Goal: Task Accomplishment & Management: Use online tool/utility

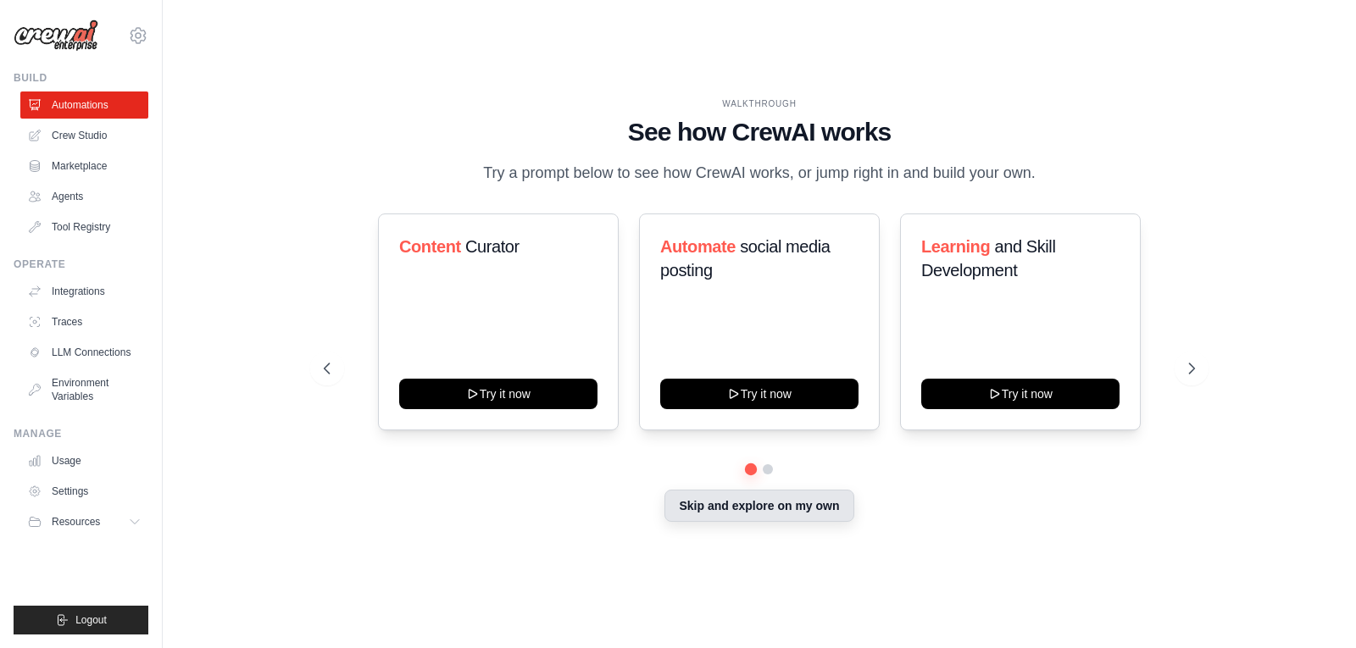
click at [804, 508] on button "Skip and explore on my own" at bounding box center [758, 506] width 189 height 32
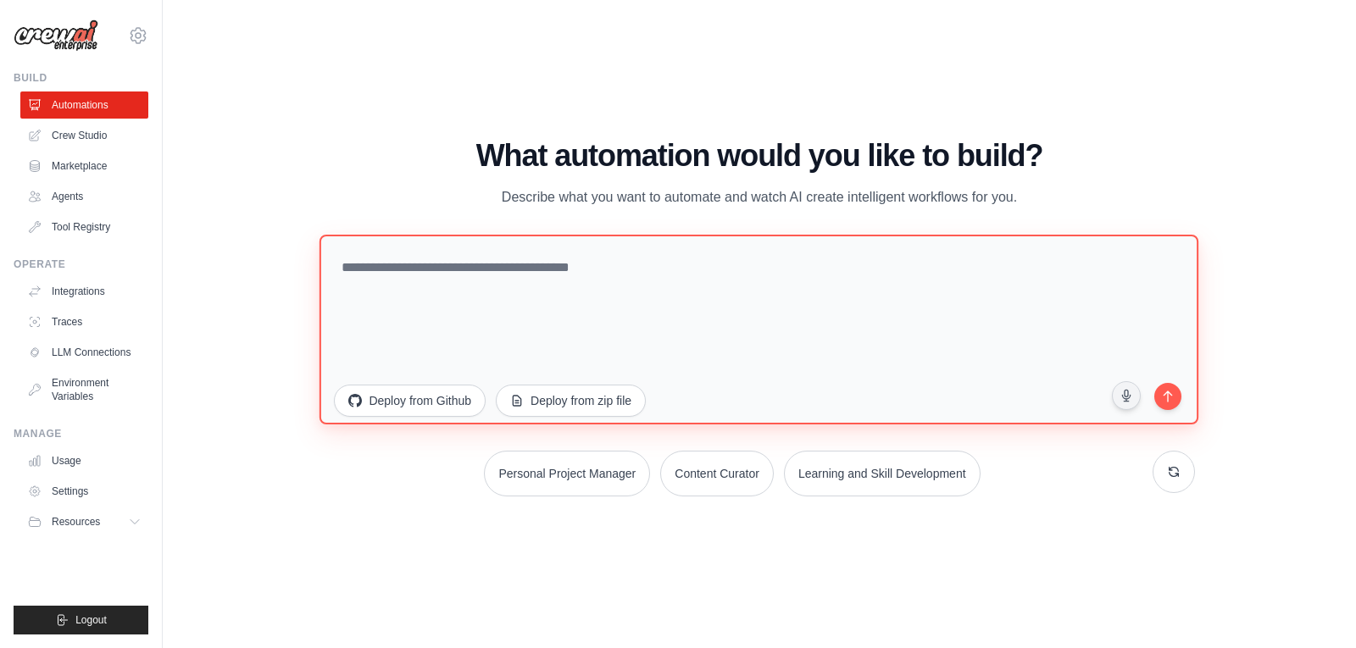
click at [983, 302] on textarea at bounding box center [759, 329] width 879 height 190
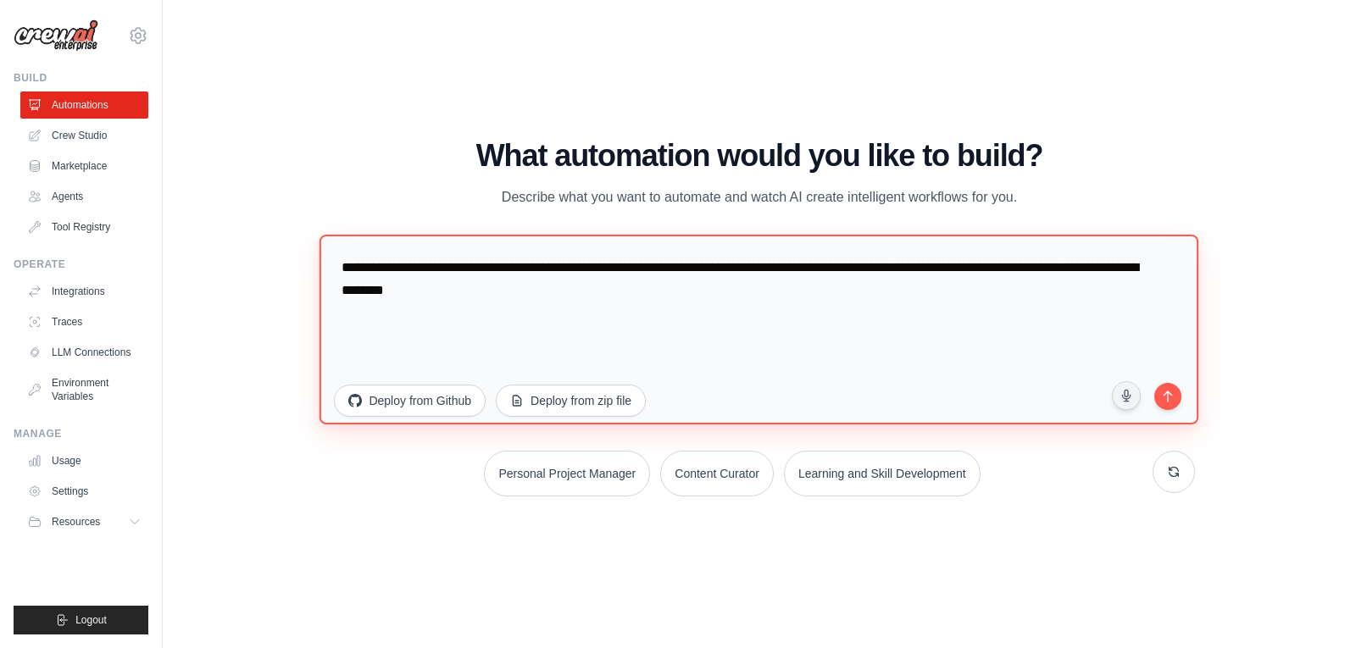
click at [1147, 396] on textarea "**********" at bounding box center [759, 329] width 879 height 190
drag, startPoint x: 553, startPoint y: 326, endPoint x: 562, endPoint y: 323, distance: 9.1
click at [554, 326] on textarea "**********" at bounding box center [759, 329] width 879 height 190
type textarea "**********"
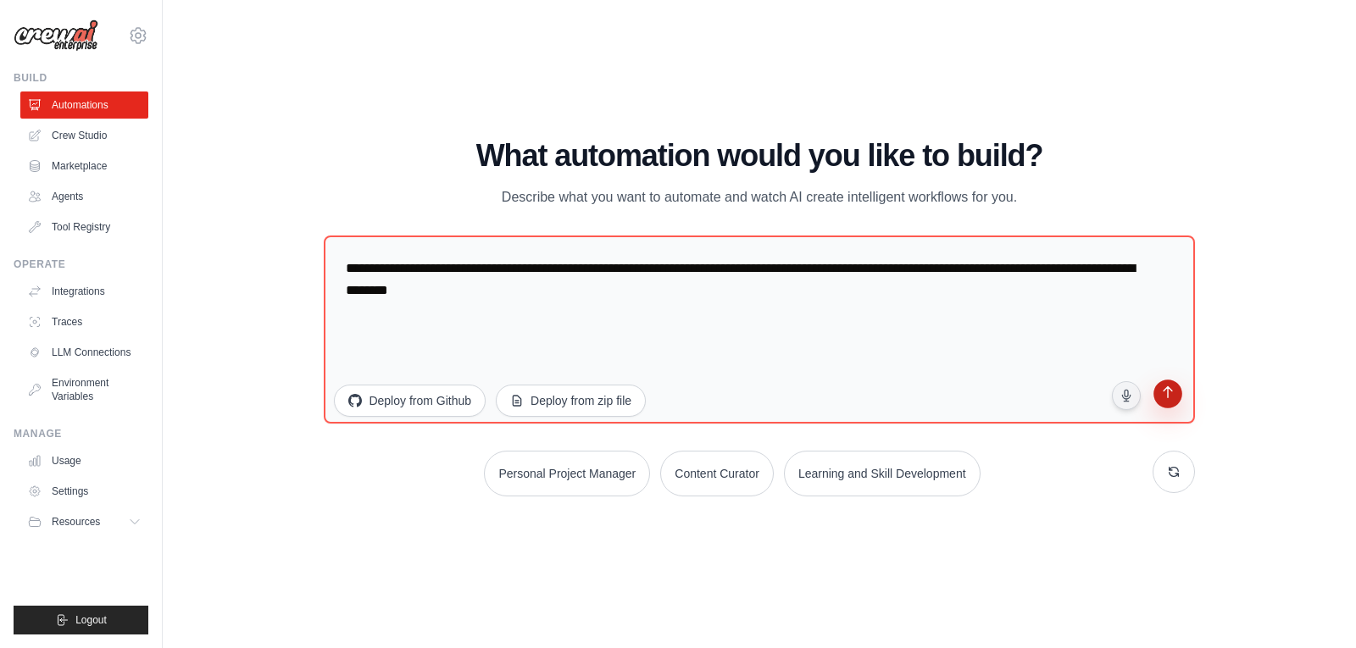
click at [1154, 392] on button "submit" at bounding box center [1167, 396] width 32 height 32
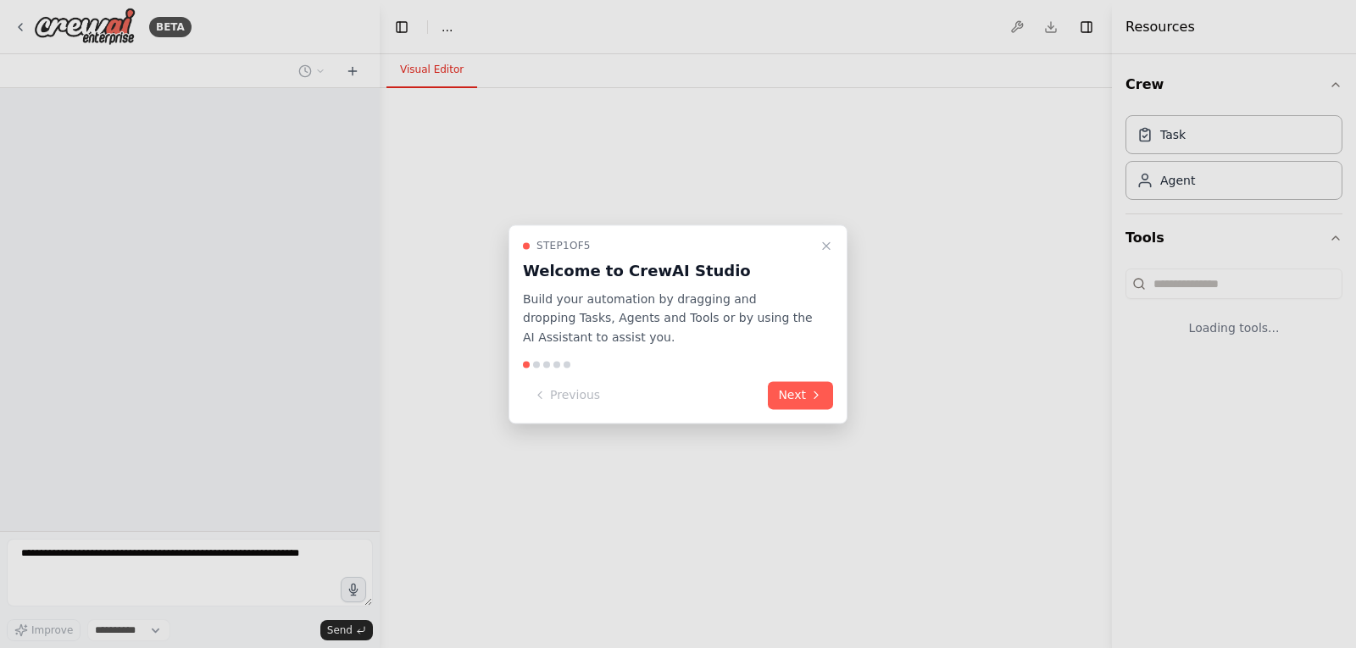
select select "****"
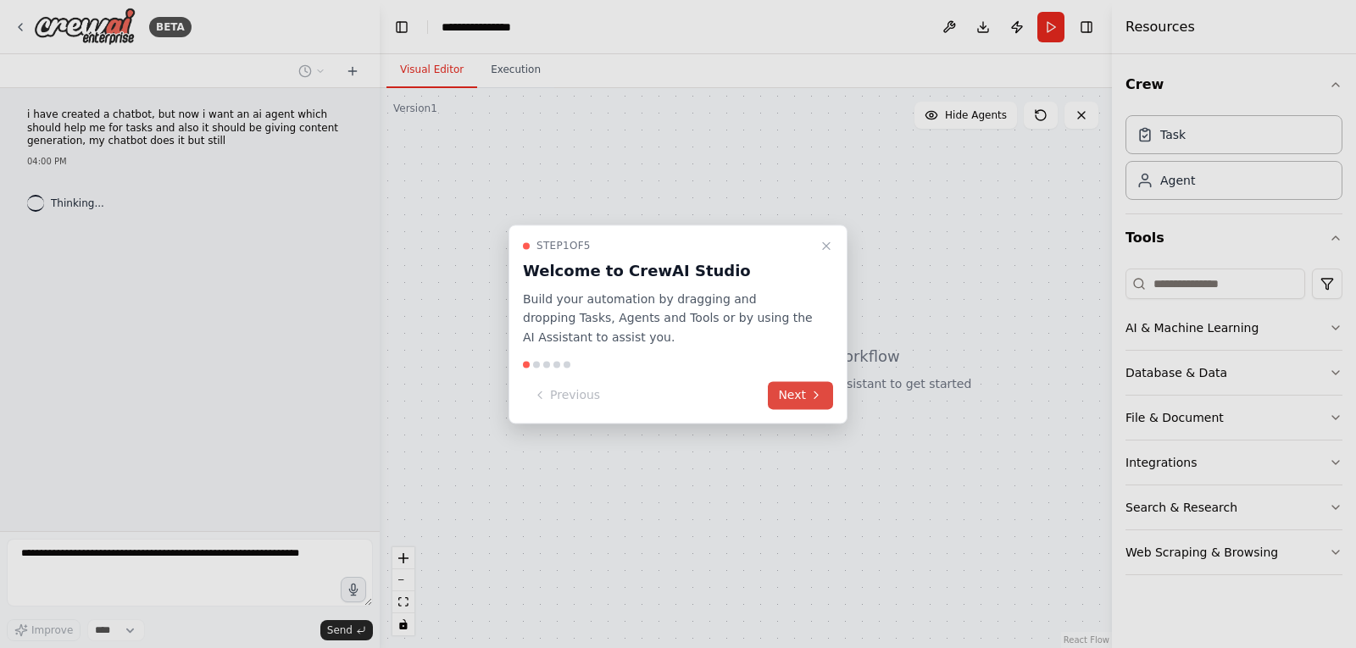
click at [808, 391] on button "Next" at bounding box center [800, 395] width 65 height 28
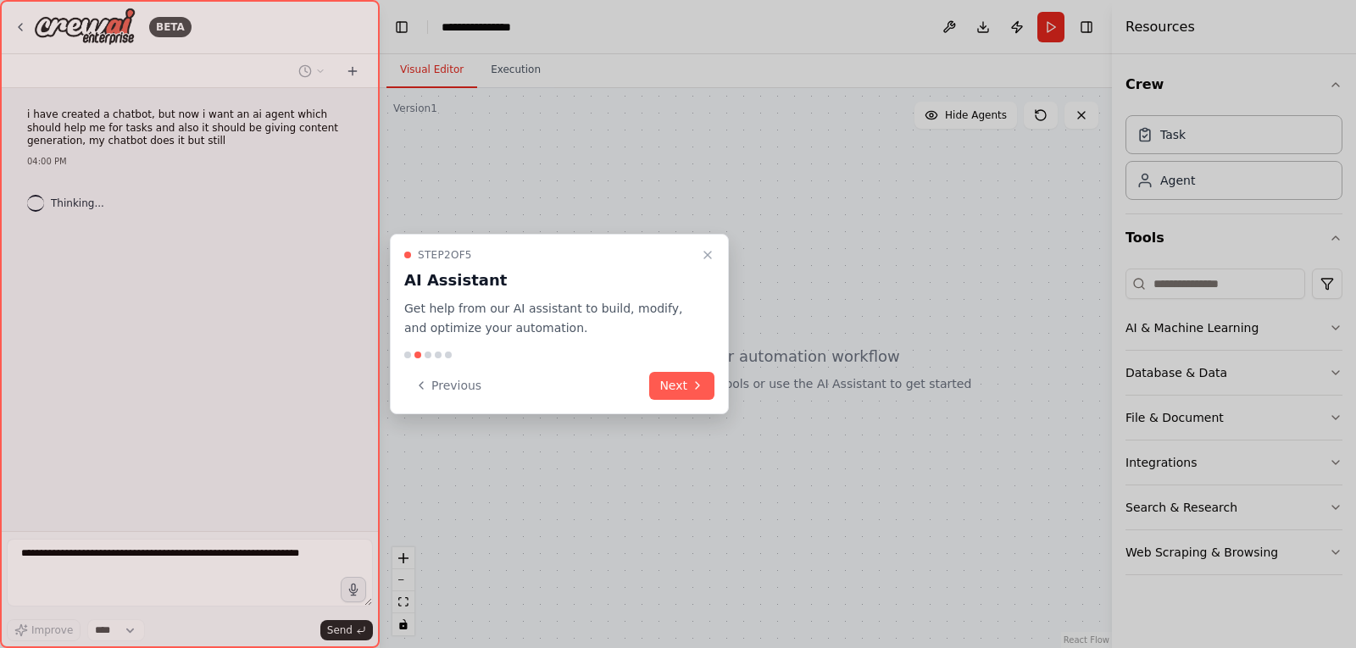
click at [714, 386] on div "Step 2 of 5 AI Assistant Get help from our AI assistant to build, modify, and o…" at bounding box center [559, 324] width 339 height 181
click at [692, 380] on icon at bounding box center [698, 386] width 14 height 14
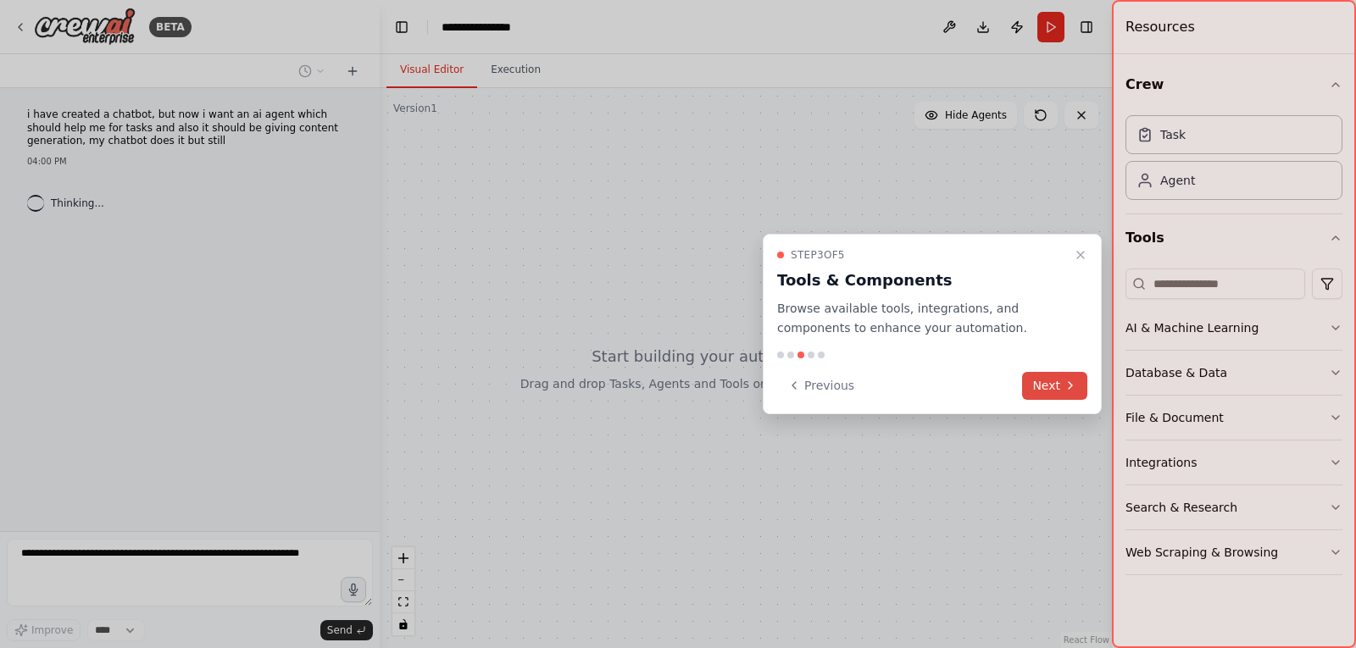
drag, startPoint x: 1089, startPoint y: 389, endPoint x: 1074, endPoint y: 390, distance: 15.3
click at [1076, 389] on div "Step 3 of 5 Tools & Components Browse available tools, integrations, and compon…" at bounding box center [932, 324] width 339 height 181
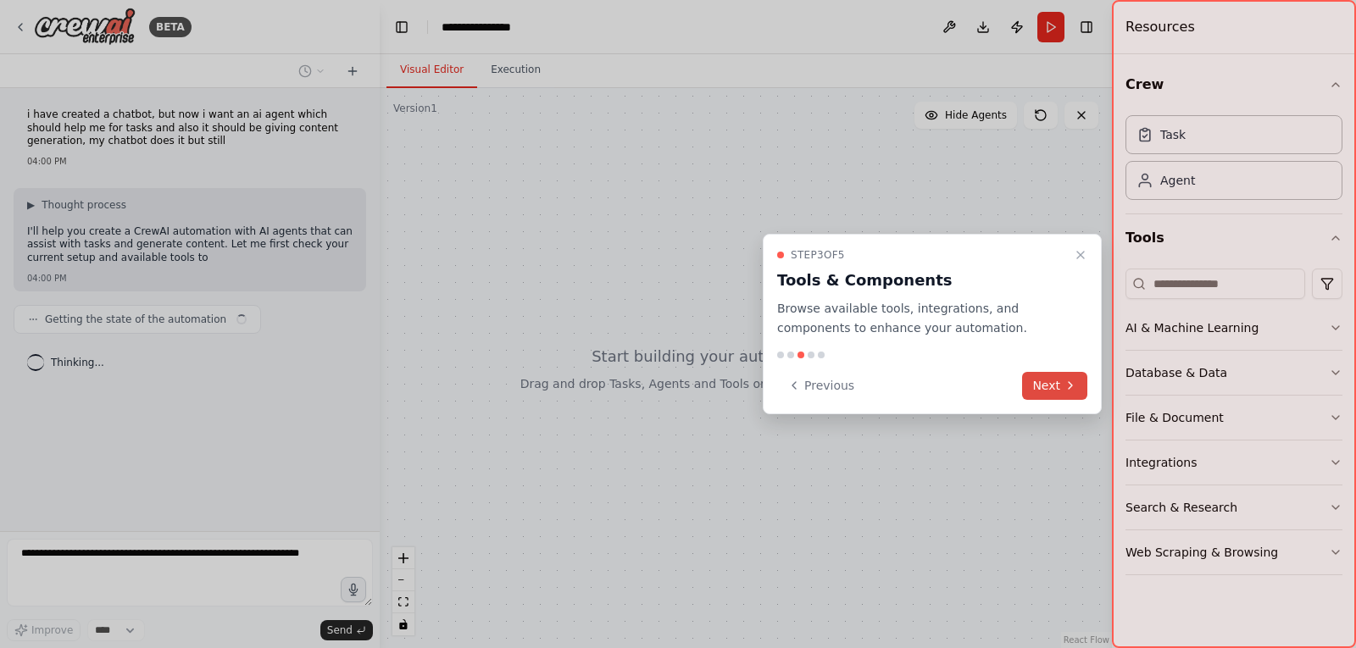
click at [1058, 390] on button "Next" at bounding box center [1054, 386] width 65 height 28
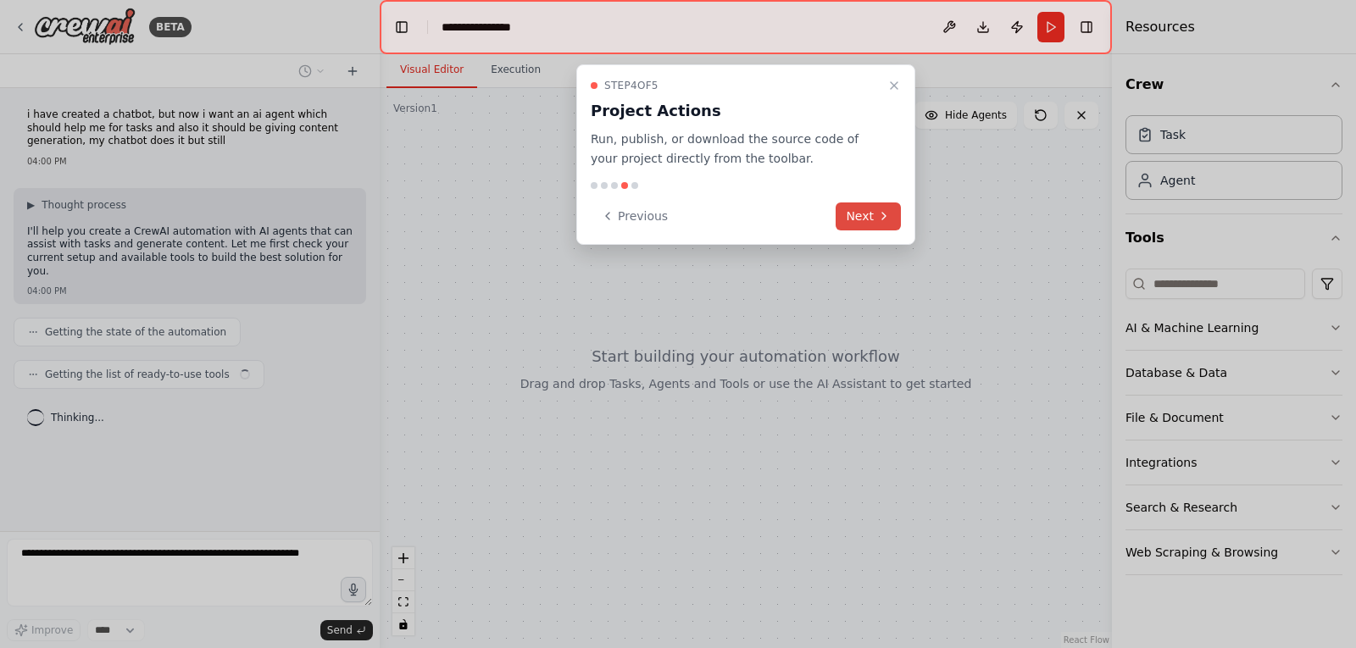
click at [877, 216] on icon at bounding box center [884, 216] width 14 height 14
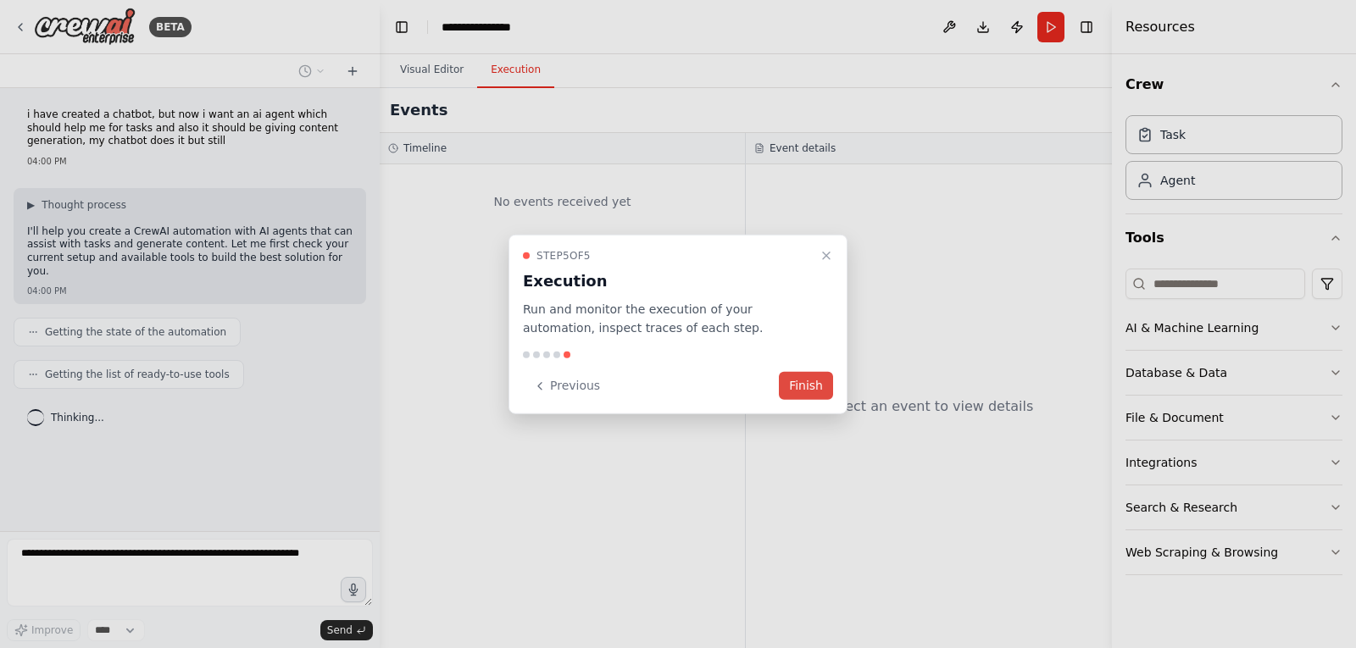
click at [820, 392] on button "Finish" at bounding box center [806, 386] width 54 height 28
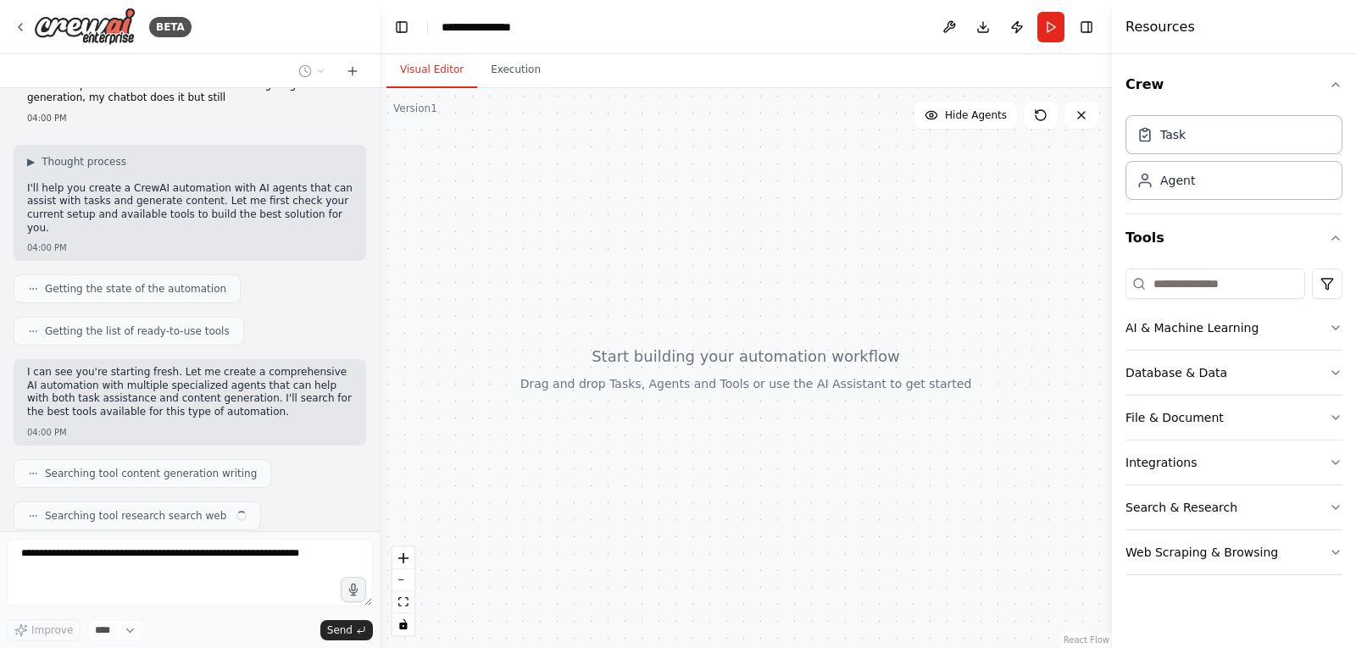
scroll to position [86, 0]
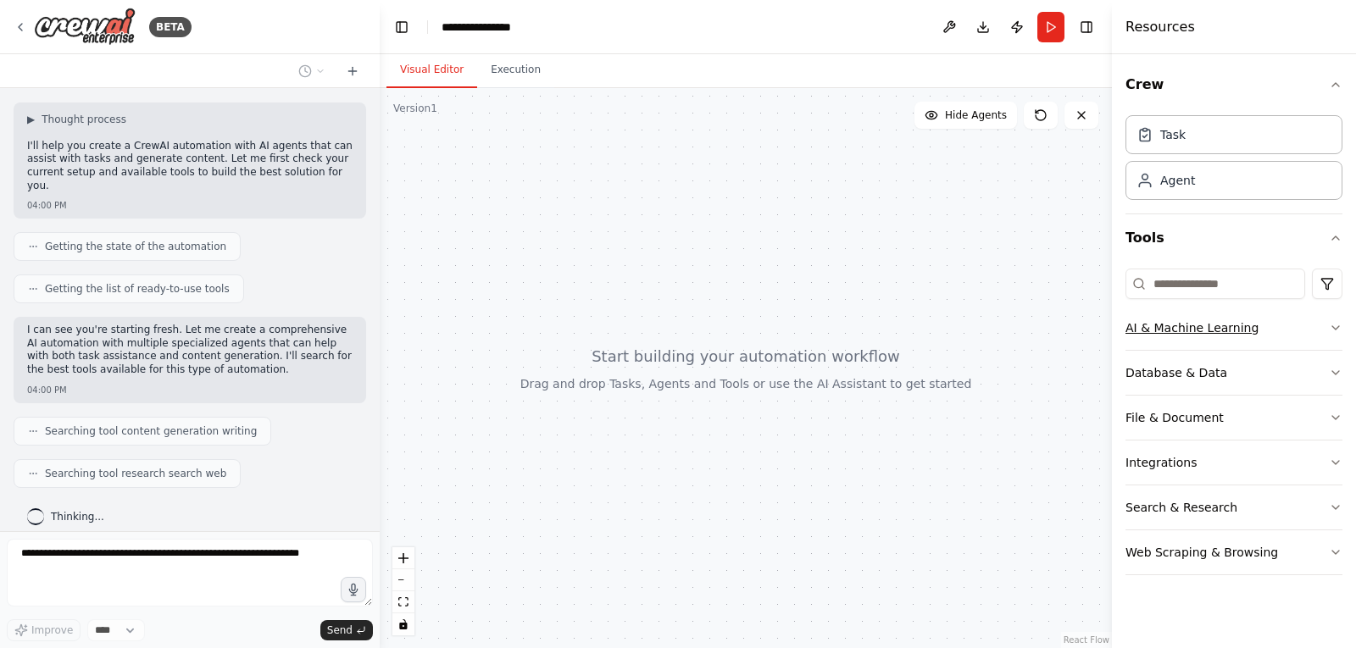
click at [1266, 336] on button "AI & Machine Learning" at bounding box center [1234, 328] width 217 height 44
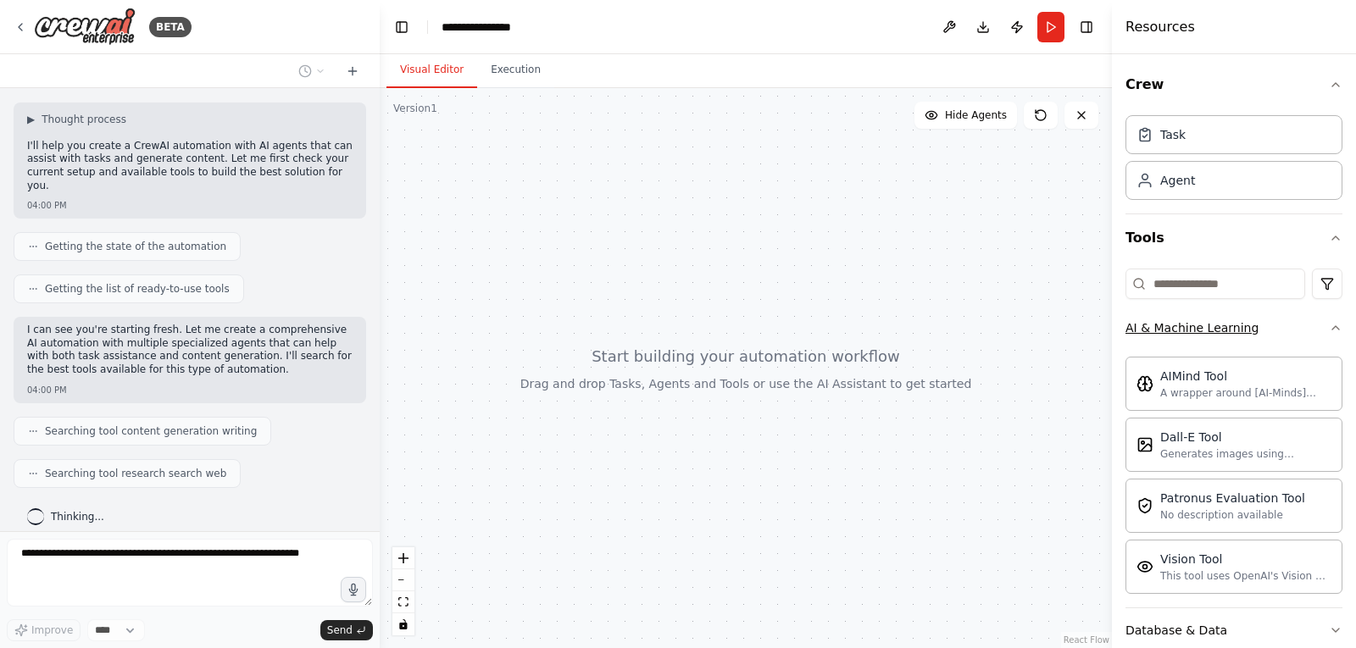
click at [1329, 331] on icon "button" at bounding box center [1336, 328] width 14 height 14
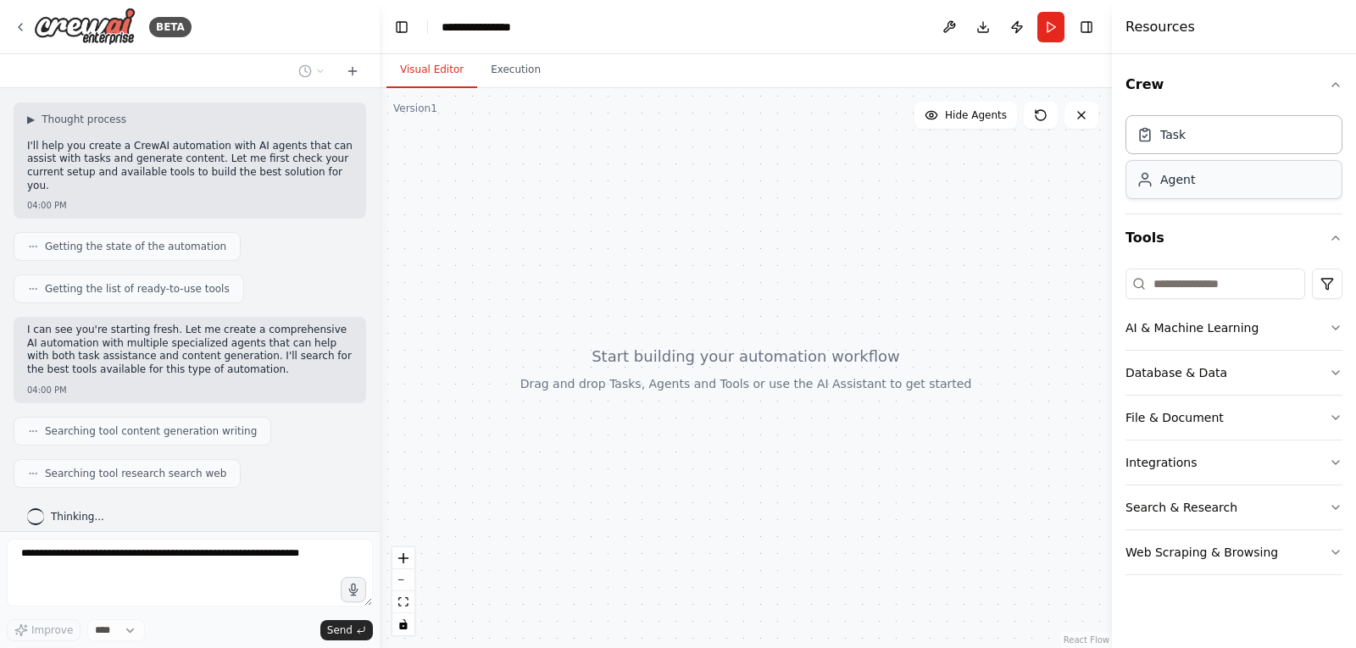
click at [1204, 196] on div "Agent" at bounding box center [1234, 179] width 217 height 39
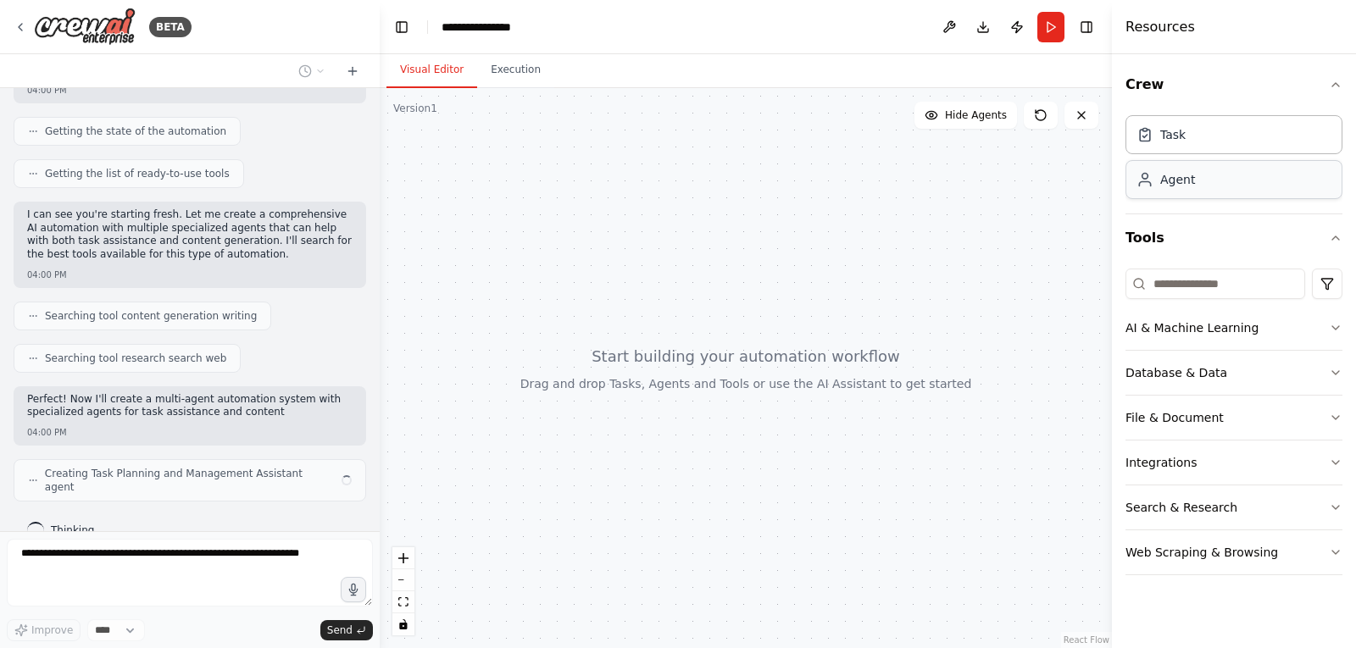
scroll to position [214, 0]
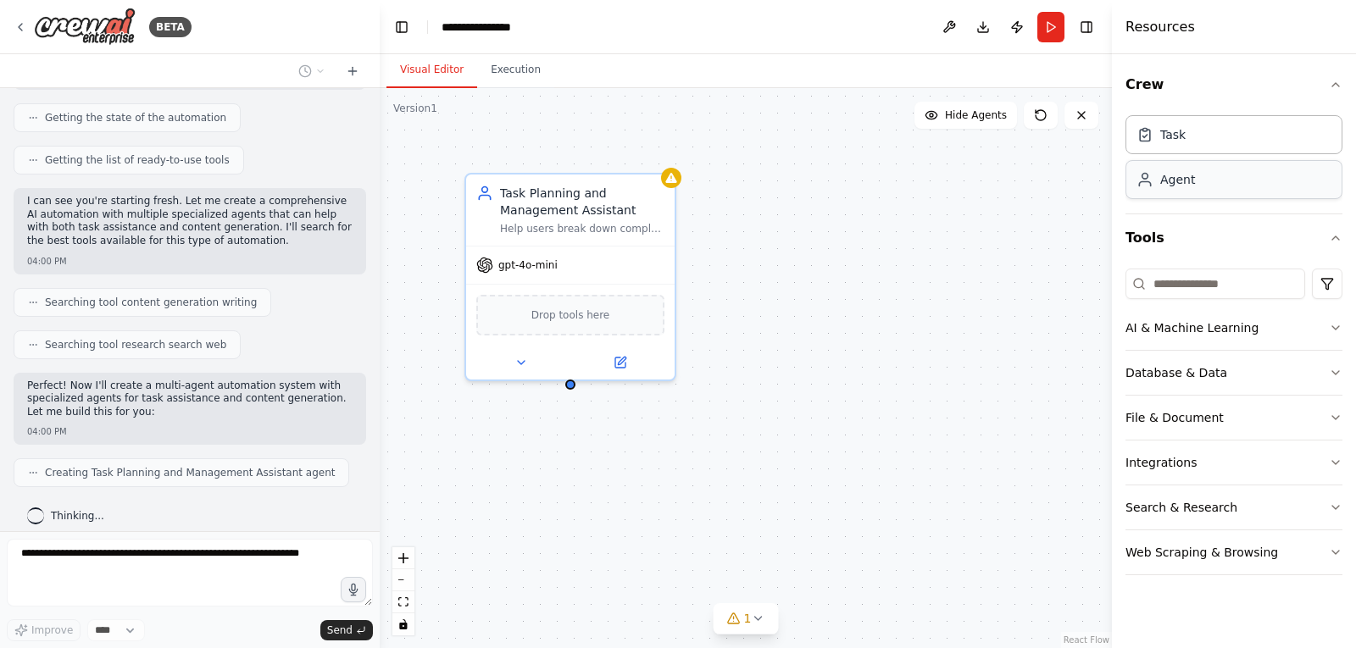
click at [1198, 175] on div "Agent" at bounding box center [1234, 179] width 217 height 39
click at [1191, 186] on div "Agent" at bounding box center [1177, 179] width 35 height 17
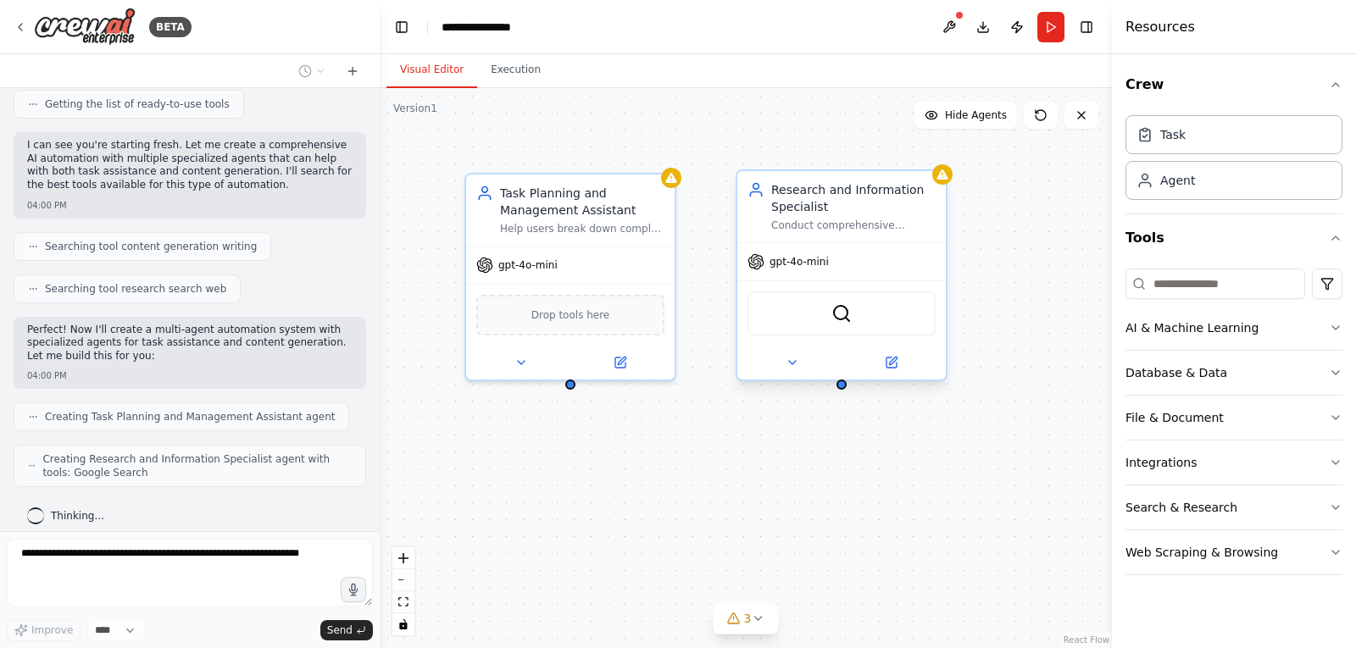
click at [907, 214] on div "Research and Information Specialist" at bounding box center [853, 198] width 164 height 34
click at [934, 149] on icon at bounding box center [933, 154] width 10 height 10
click at [530, 250] on div "gpt-4o-mini" at bounding box center [570, 261] width 208 height 37
click at [540, 262] on span "gpt-4o-mini" at bounding box center [527, 262] width 59 height 14
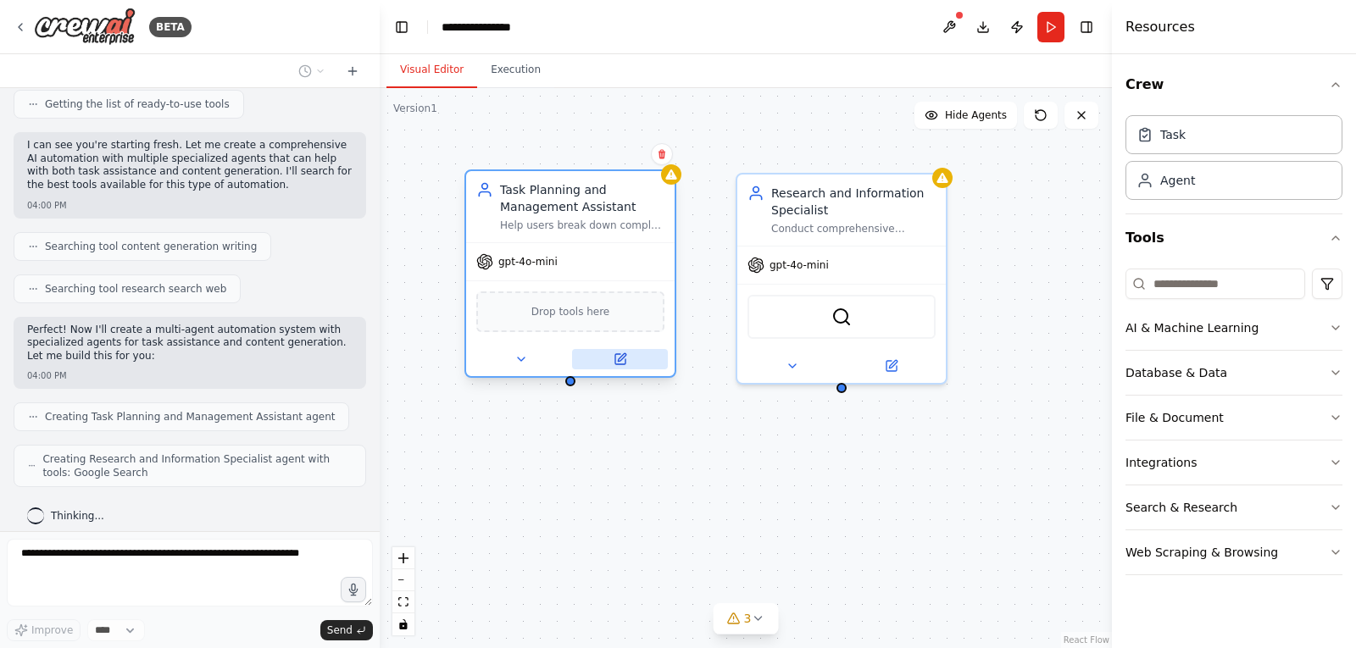
click at [623, 360] on icon at bounding box center [620, 359] width 10 height 10
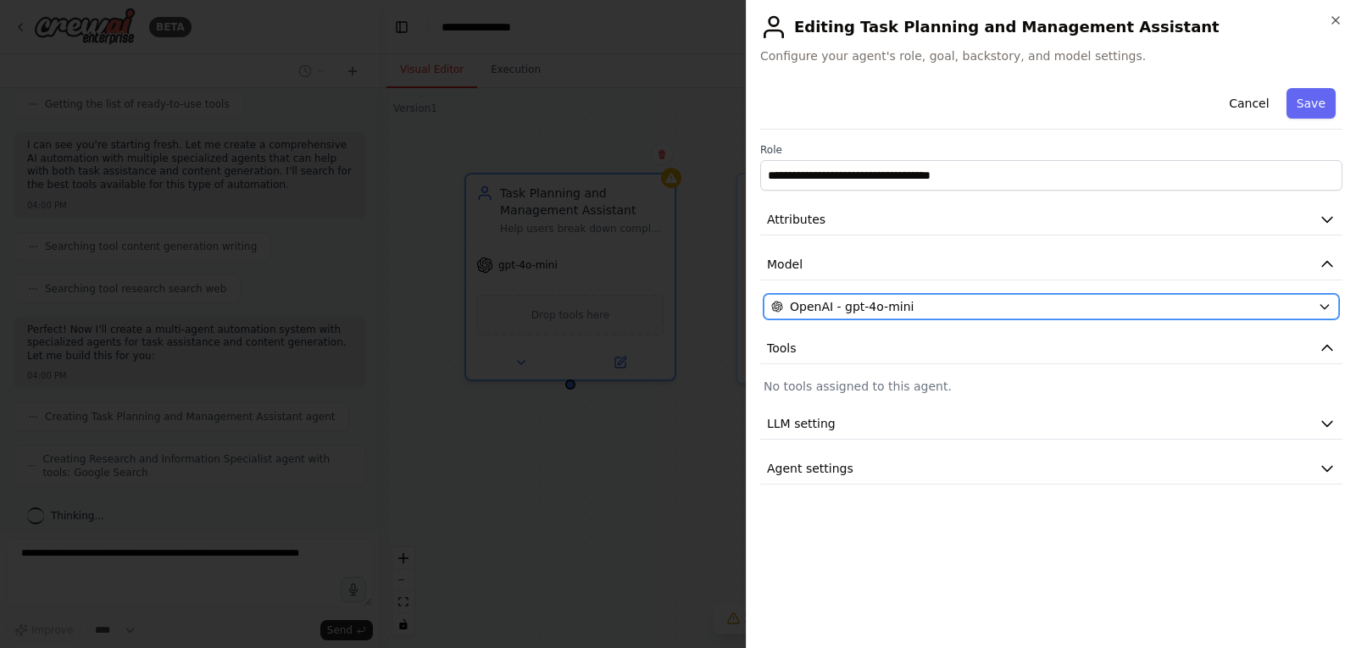
click at [870, 309] on span "OpenAI - gpt-4o-mini" at bounding box center [852, 306] width 124 height 17
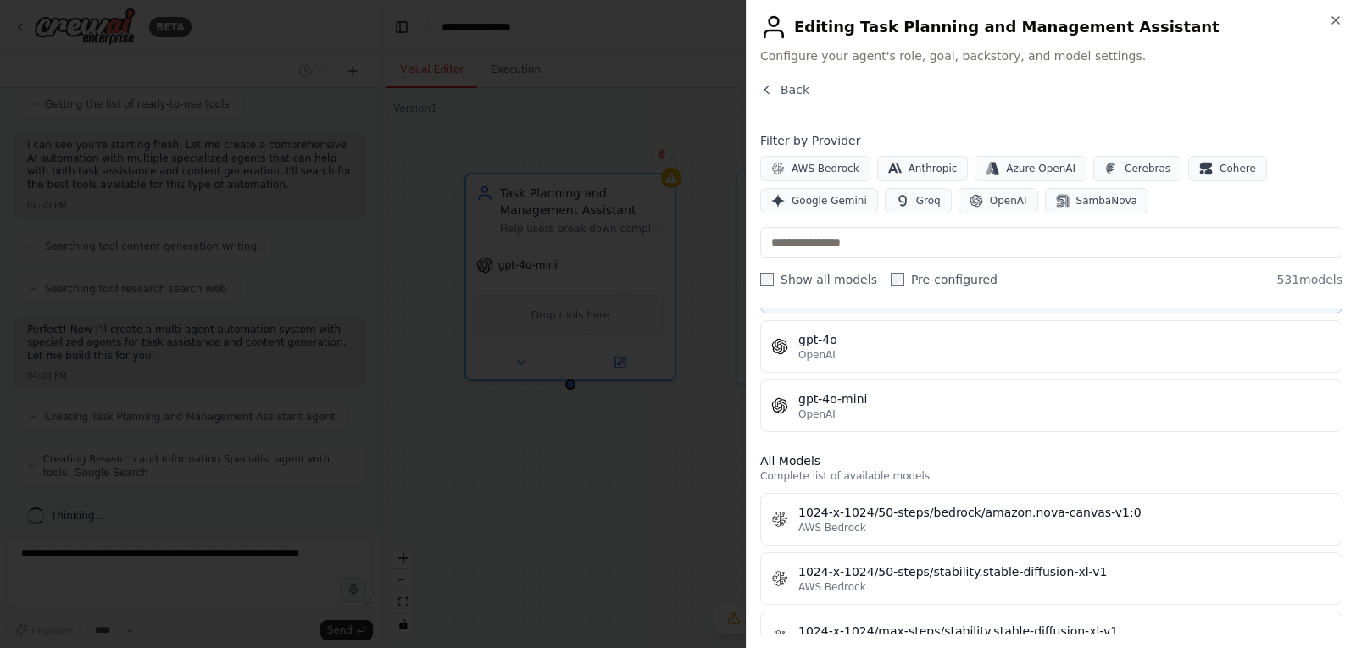
scroll to position [424, 0]
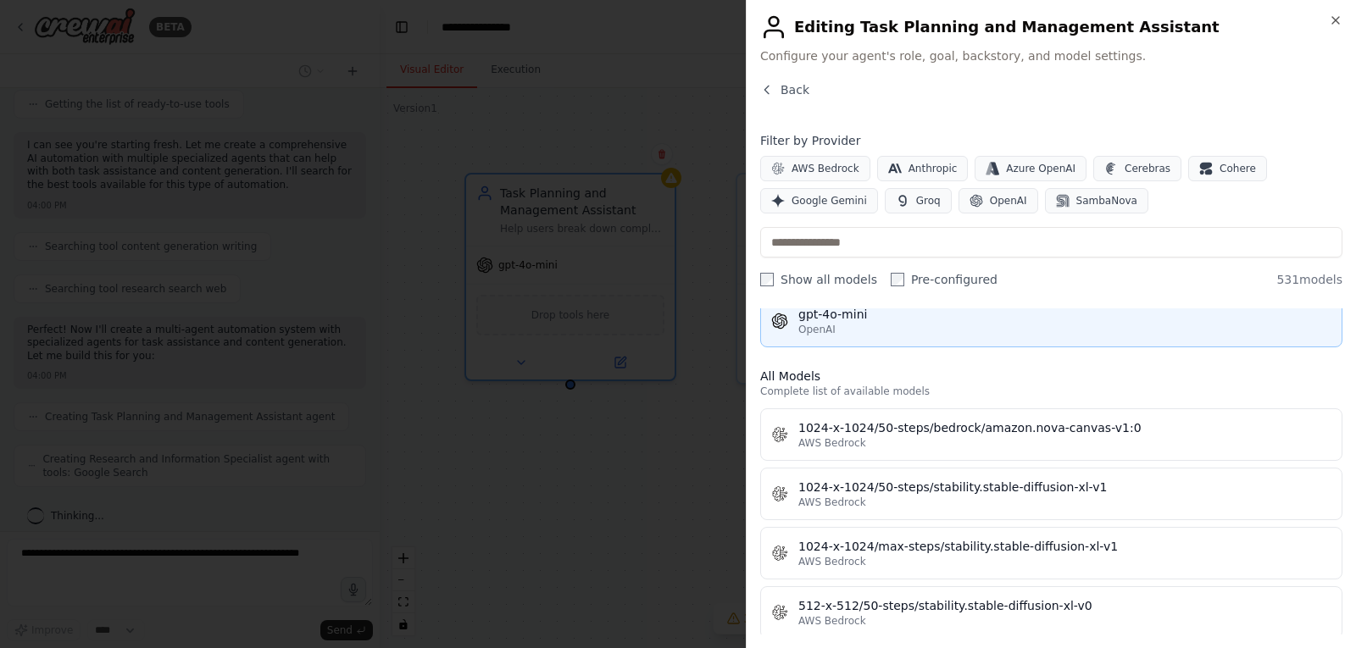
click at [976, 338] on button "gpt-4o-mini OpenAI" at bounding box center [1051, 321] width 582 height 53
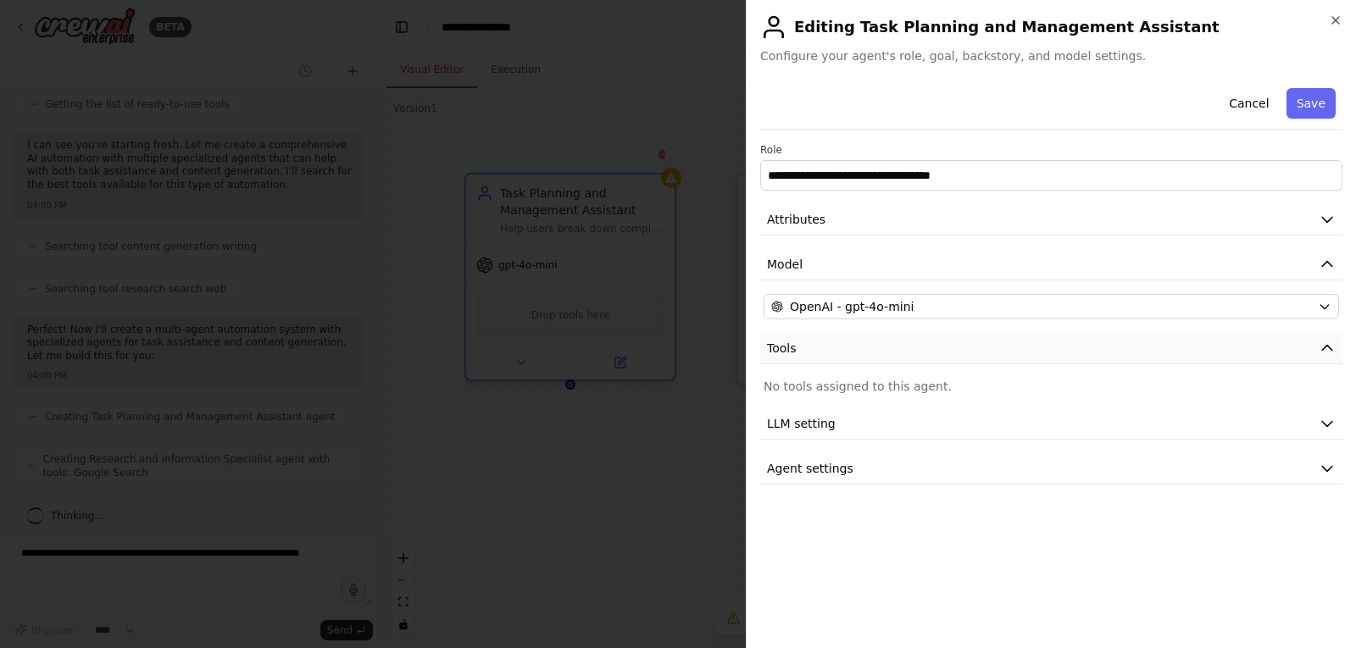
click at [880, 353] on button "Tools" at bounding box center [1051, 348] width 582 height 31
click at [877, 383] on p "No tools assigned to this agent." at bounding box center [1051, 386] width 575 height 17
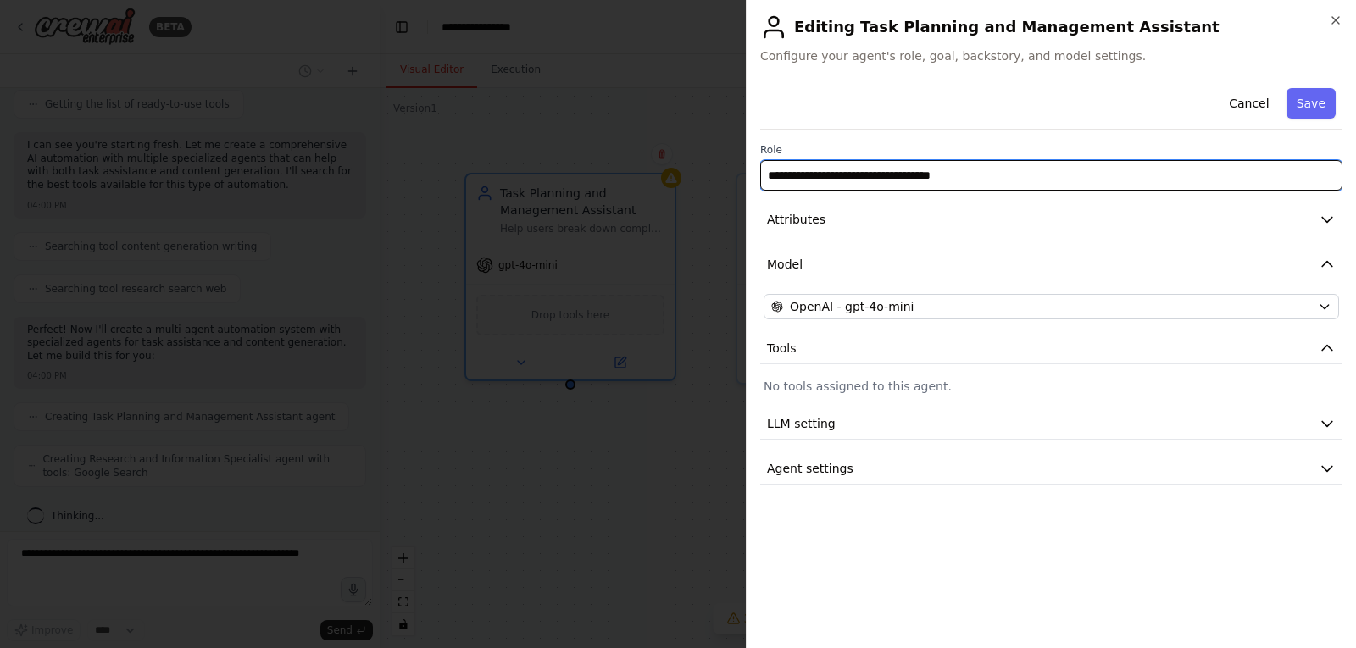
drag, startPoint x: 1043, startPoint y: 176, endPoint x: 684, endPoint y: 163, distance: 359.6
click at [684, 163] on body "BETA i have created a chatbot, but now i want an ai agent which should help me …" at bounding box center [678, 324] width 1356 height 648
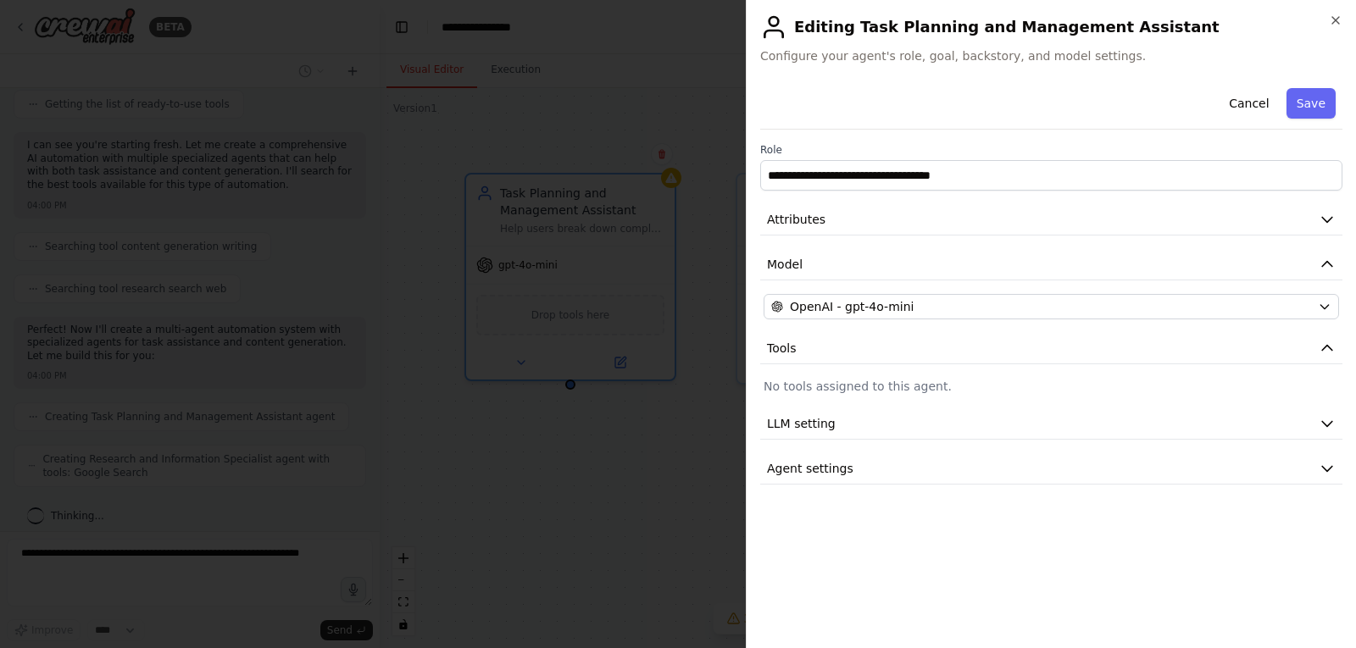
click at [1027, 159] on div "**********" at bounding box center [1051, 166] width 582 height 47
click at [837, 469] on span "Agent settings" at bounding box center [810, 468] width 86 height 17
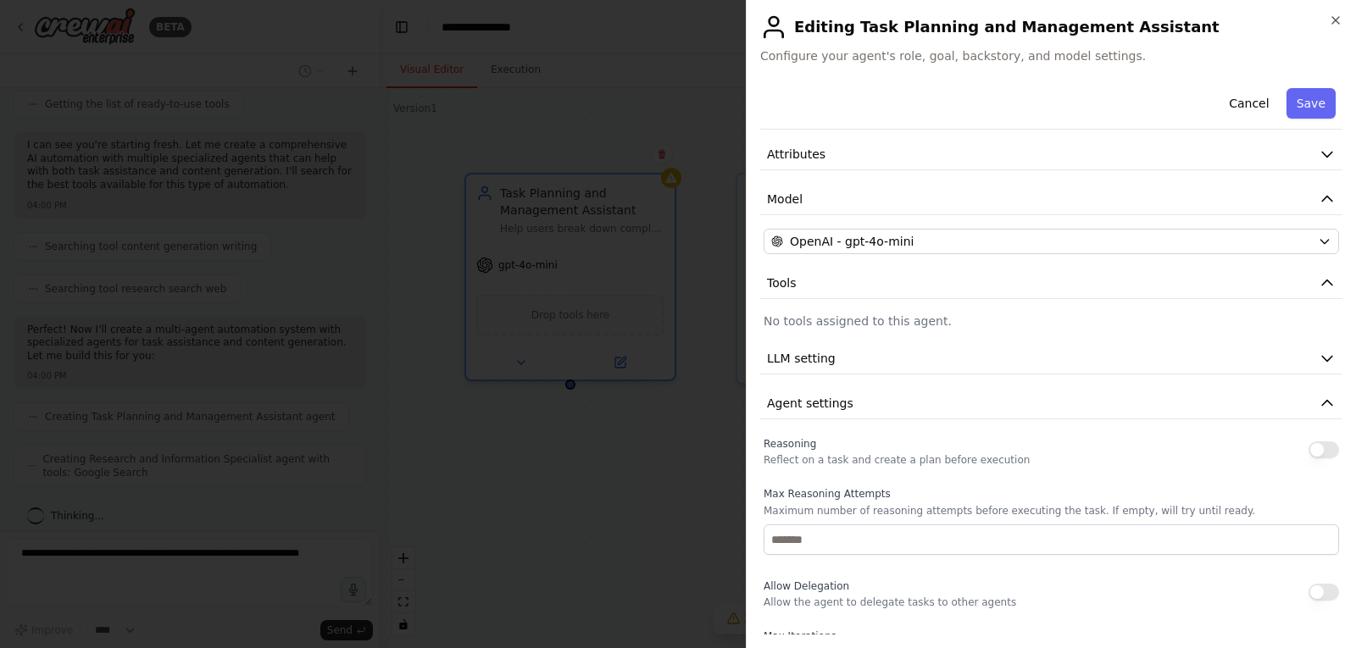
scroll to position [170, 0]
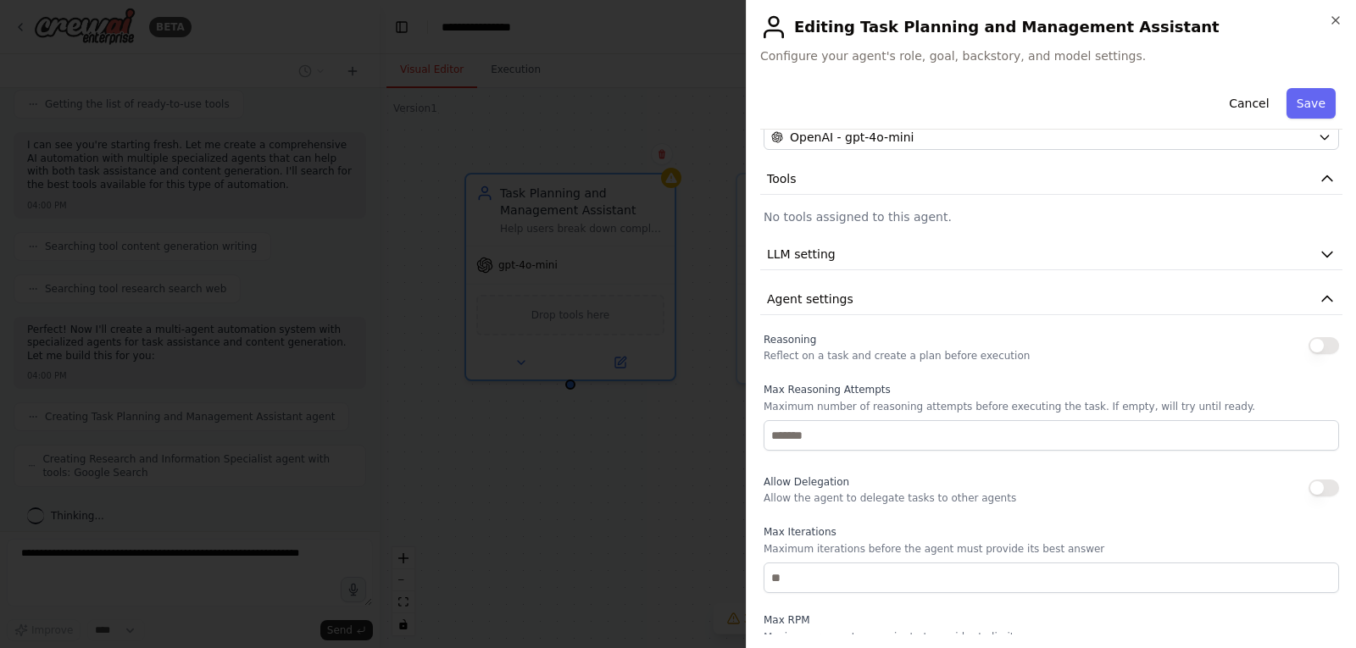
click at [887, 278] on div "**********" at bounding box center [1051, 341] width 582 height 858
click at [886, 262] on button "LLM setting" at bounding box center [1051, 254] width 582 height 31
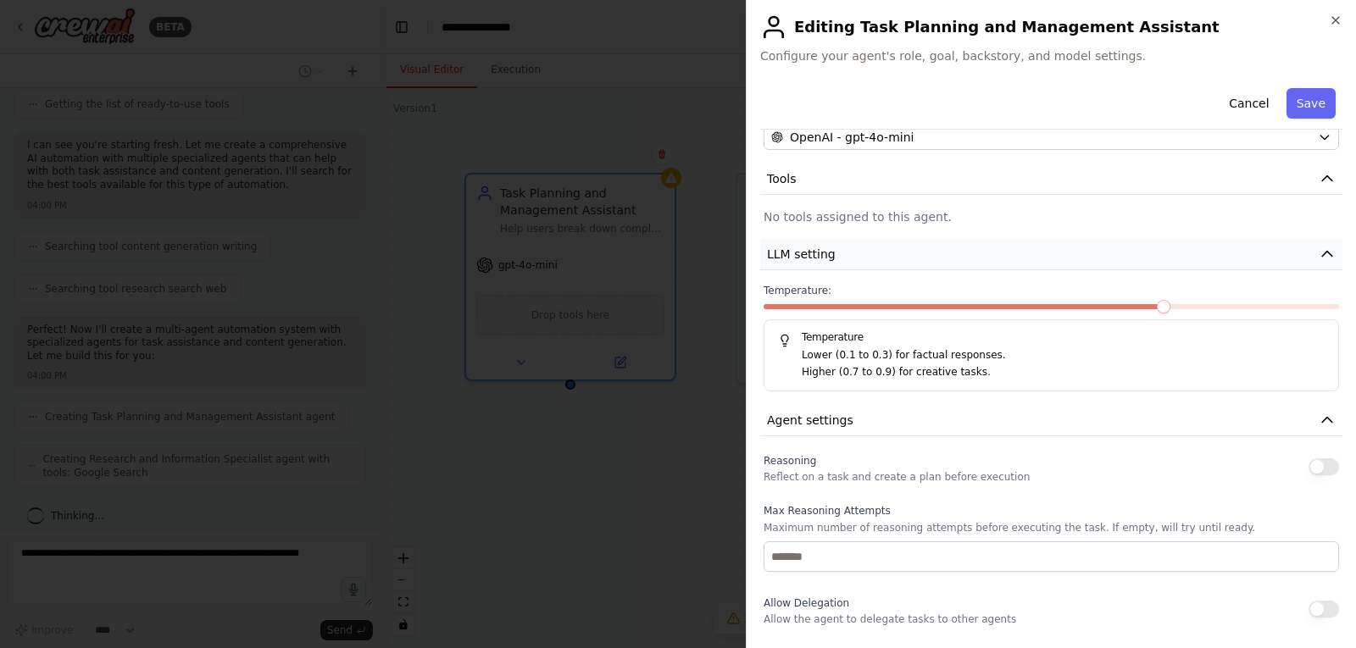
click at [1319, 254] on icon "button" at bounding box center [1327, 254] width 17 height 17
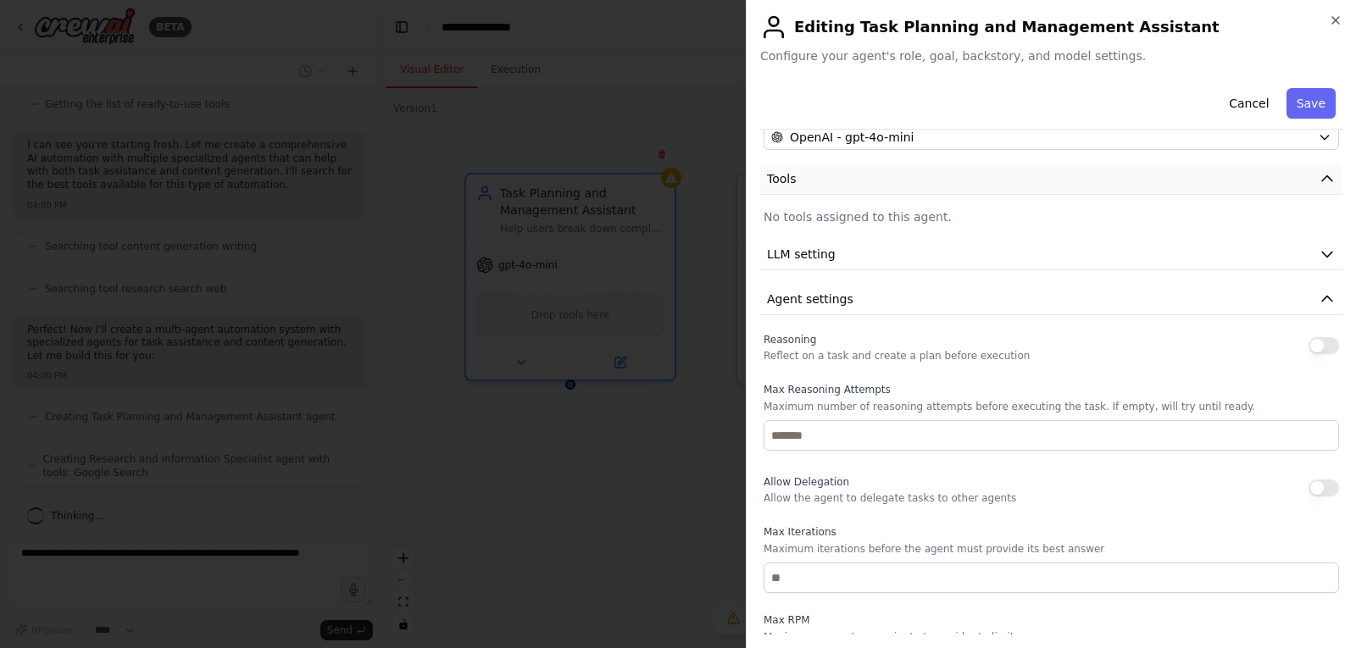
click at [1313, 192] on button "Tools" at bounding box center [1051, 179] width 582 height 31
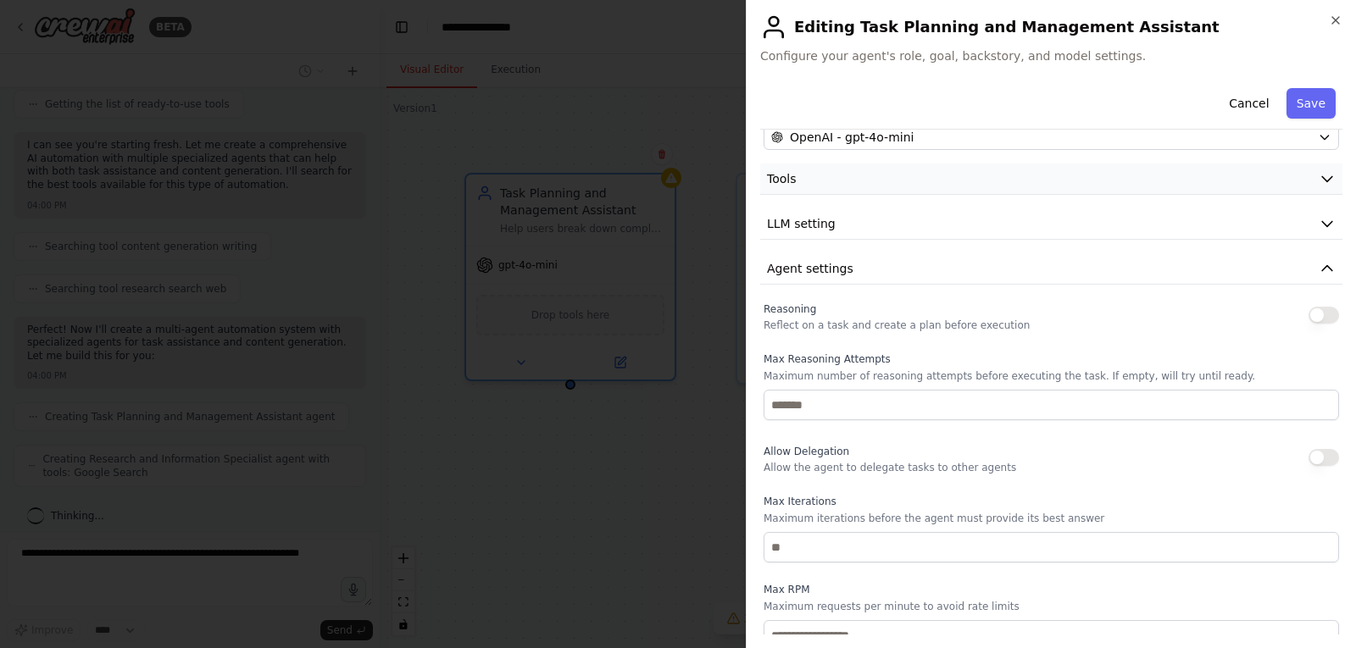
click at [1319, 173] on icon "button" at bounding box center [1327, 178] width 17 height 17
